Goal: Information Seeking & Learning: Learn about a topic

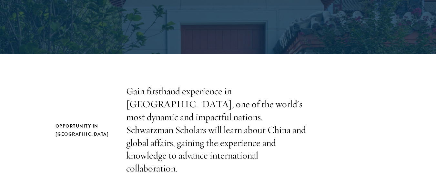
scroll to position [147, 0]
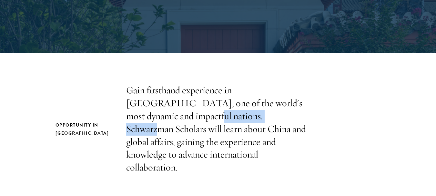
drag, startPoint x: 125, startPoint y: 115, endPoint x: 208, endPoint y: 119, distance: 83.1
click at [208, 119] on div "Opportunity in [GEOGRAPHIC_DATA] Gain firsthand experience in [GEOGRAPHIC_DATA]…" at bounding box center [218, 129] width 325 height 90
copy p "Schwarzman Scholars"
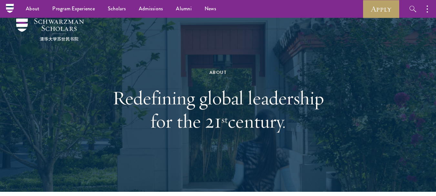
scroll to position [0, 0]
